Goal: Find specific page/section: Find specific page/section

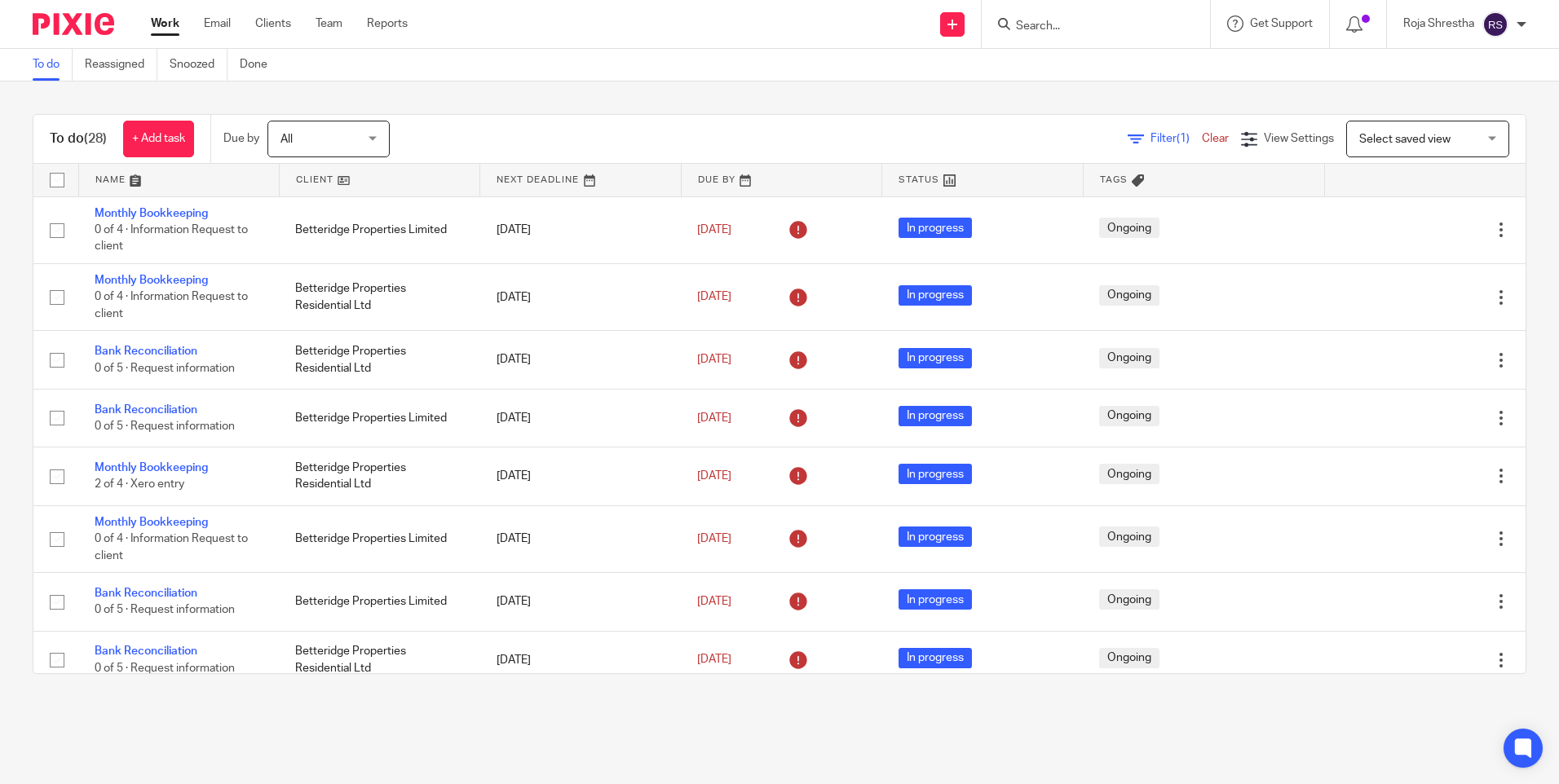
scroll to position [975, 0]
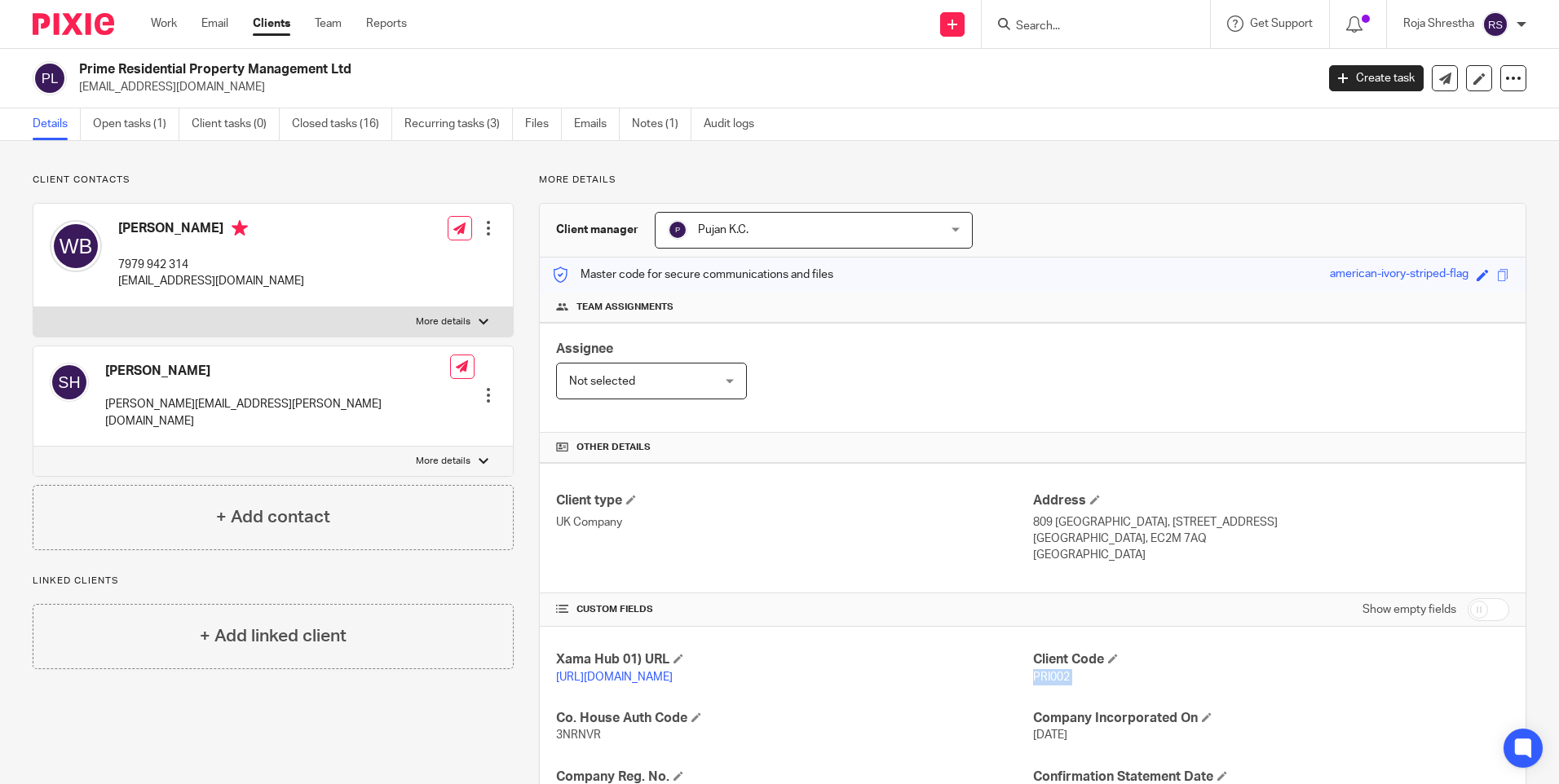
scroll to position [141, 0]
